Goal: Task Accomplishment & Management: Use online tool/utility

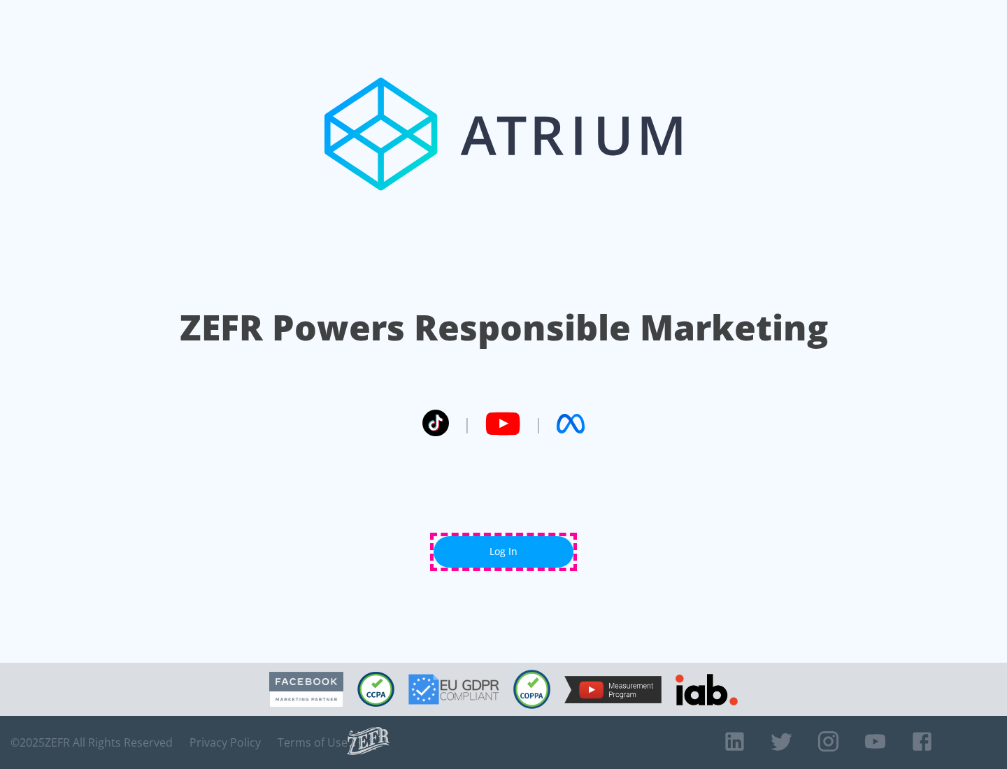
click at [503, 552] on link "Log In" at bounding box center [504, 551] width 140 height 31
